Goal: Task Accomplishment & Management: Manage account settings

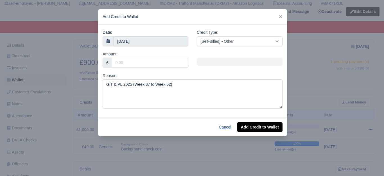
click at [220, 125] on button "Cancel" at bounding box center [225, 127] width 20 height 10
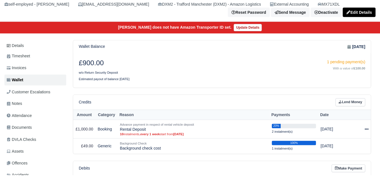
scroll to position [47, 0]
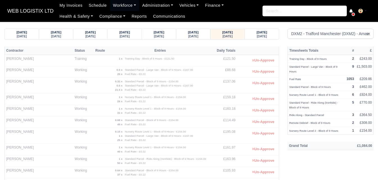
select select "1"
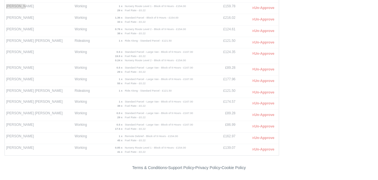
scroll to position [325, 0]
